Goal: Task Accomplishment & Management: Manage account settings

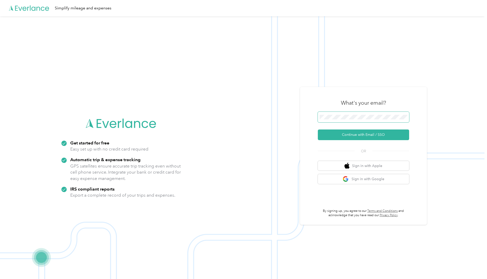
click at [342, 121] on span at bounding box center [363, 117] width 91 height 11
click at [342, 120] on span at bounding box center [363, 117] width 91 height 11
click at [339, 131] on button "Continue with Email / SSO" at bounding box center [363, 135] width 91 height 11
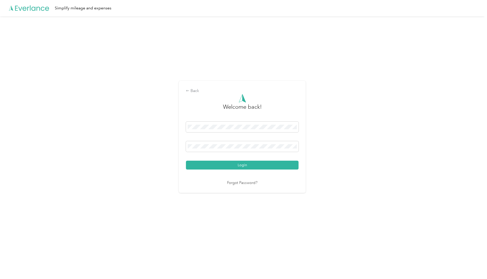
click at [186, 161] on button "Login" at bounding box center [242, 165] width 113 height 9
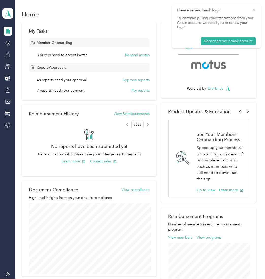
click at [252, 10] on icon at bounding box center [254, 10] width 4 height 5
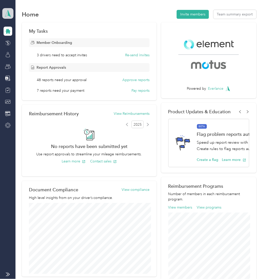
click at [5, 13] on icon at bounding box center [8, 13] width 8 height 7
click at [15, 65] on div "Log out" at bounding box center [17, 64] width 20 height 5
